Goal: Transaction & Acquisition: Book appointment/travel/reservation

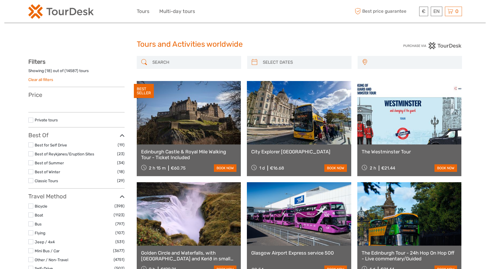
select select
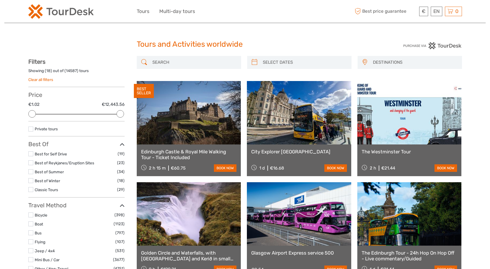
click at [172, 65] on input "search" at bounding box center [194, 62] width 88 height 10
paste input "ZALIPIE"
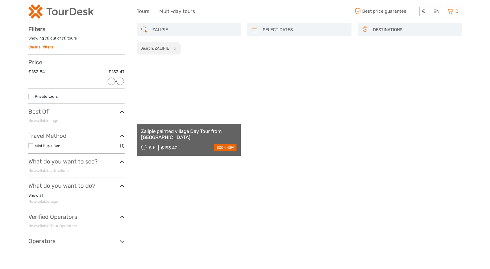
scroll to position [33, 0]
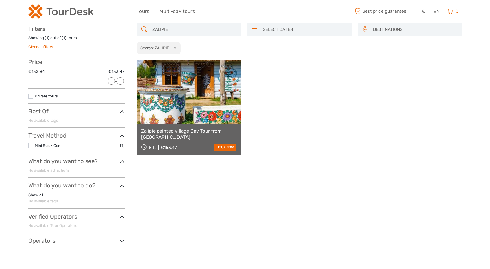
type input "ZALIPIE"
click at [205, 92] on link at bounding box center [189, 92] width 104 height 64
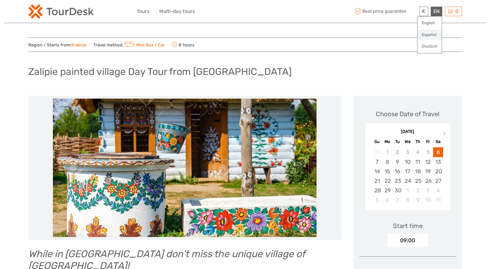
click at [433, 31] on link "Español" at bounding box center [429, 35] width 24 height 10
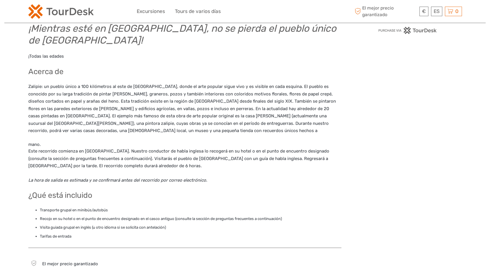
scroll to position [15, 0]
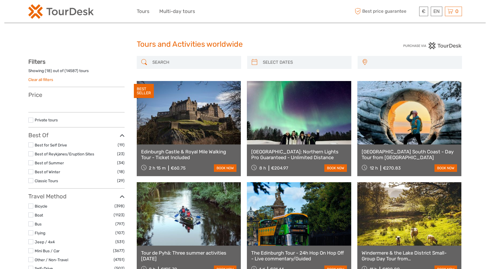
select select
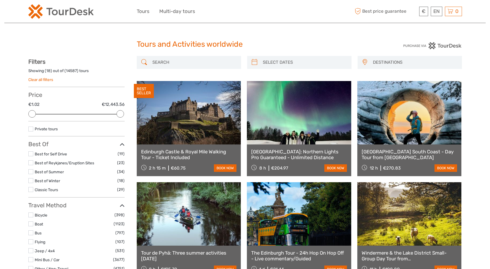
paste input "Explore the Pantheon"
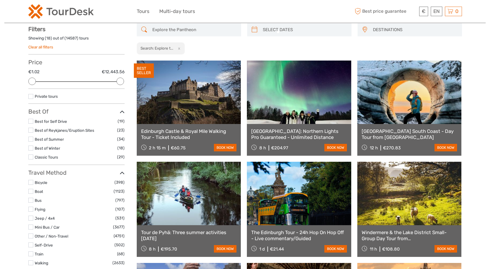
scroll to position [33, 0]
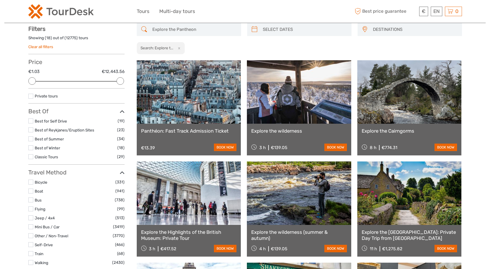
click at [179, 29] on input "Explore the Pantheon" at bounding box center [194, 30] width 88 height 10
paste input "with Specialised Audio Guide and Optional Gelato"
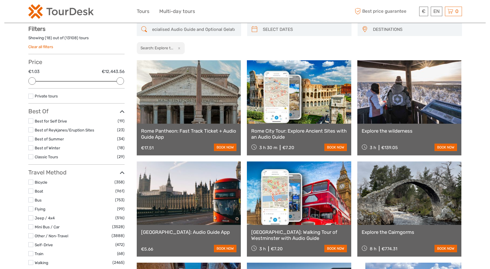
type input "Explore the Pantheon with Specialised Audio Guide and Optional Gelato"
click at [35, 7] on img at bounding box center [60, 11] width 65 height 14
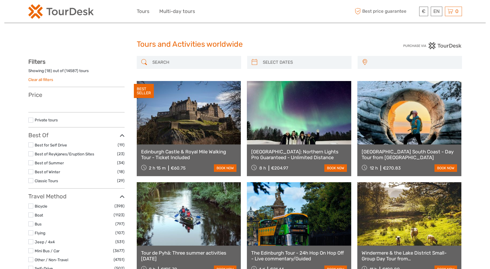
select select
